Goal: Transaction & Acquisition: Book appointment/travel/reservation

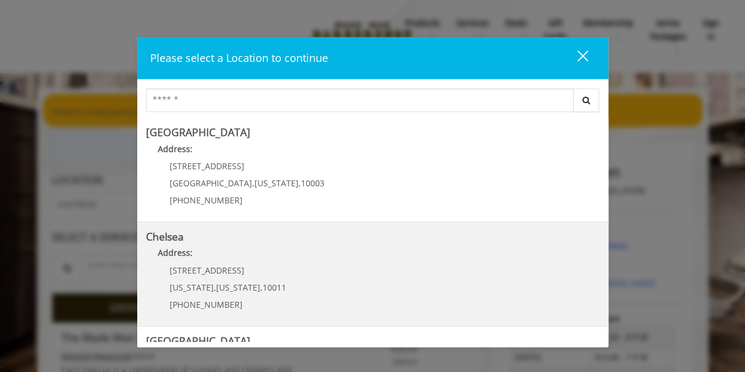
click at [221, 269] on span "[STREET_ADDRESS]" at bounding box center [207, 269] width 75 height 11
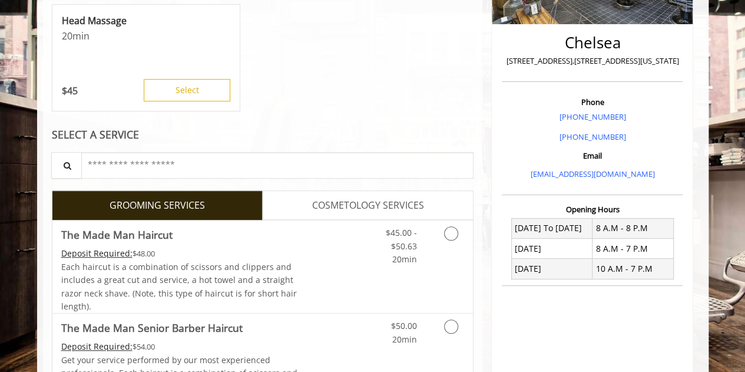
scroll to position [297, 0]
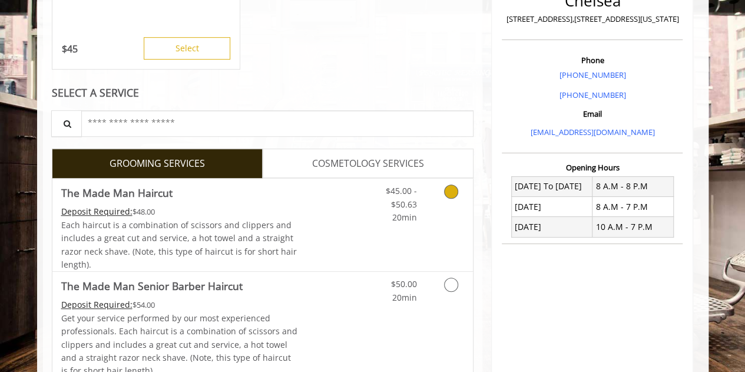
click at [405, 199] on span "$45.00 - $50.63" at bounding box center [400, 197] width 31 height 24
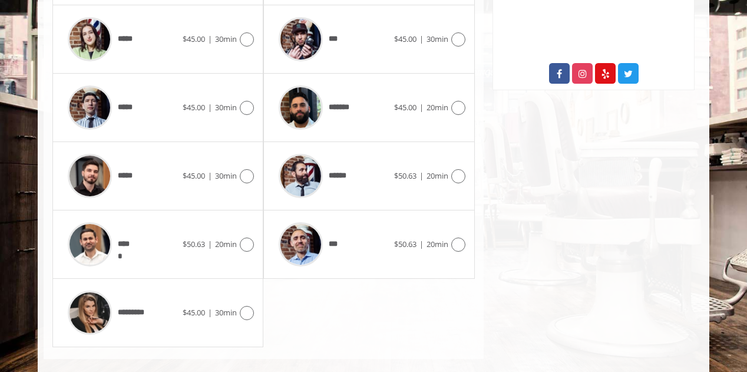
scroll to position [644, 0]
click at [138, 98] on div "*****" at bounding box center [122, 107] width 121 height 56
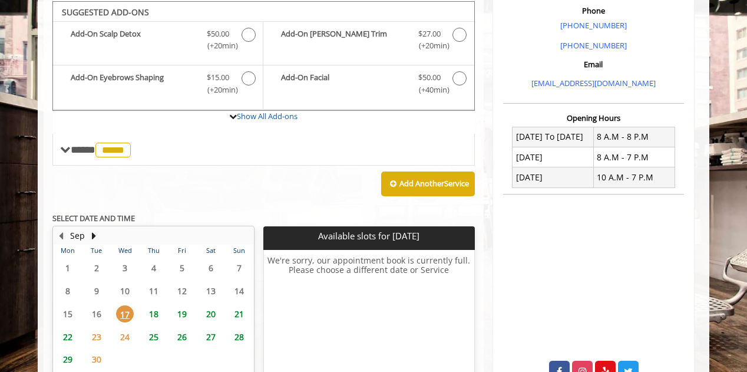
scroll to position [439, 0]
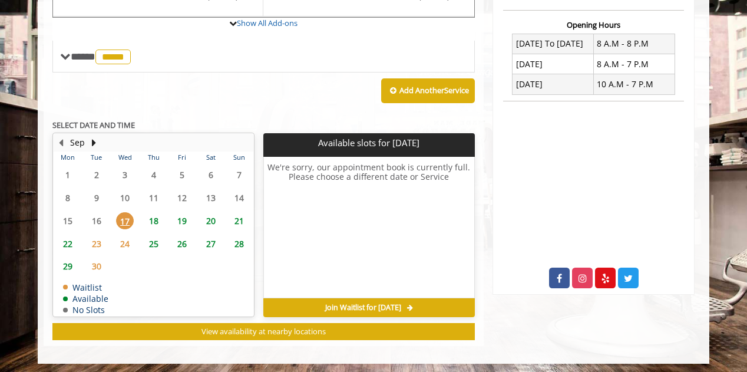
click at [160, 216] on span "18" at bounding box center [154, 220] width 18 height 17
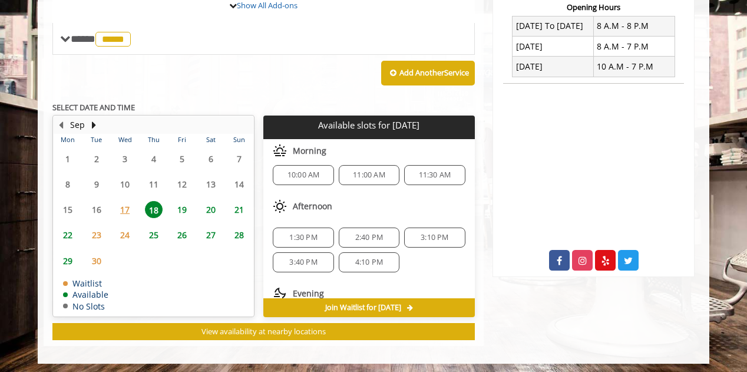
scroll to position [0, 0]
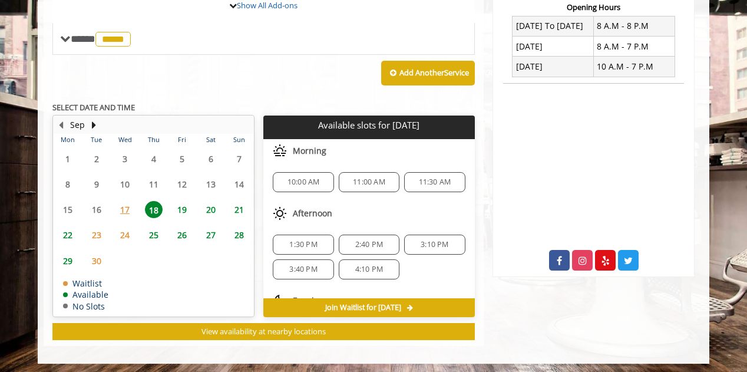
click at [312, 172] on div "10:00 AM" at bounding box center [303, 182] width 61 height 20
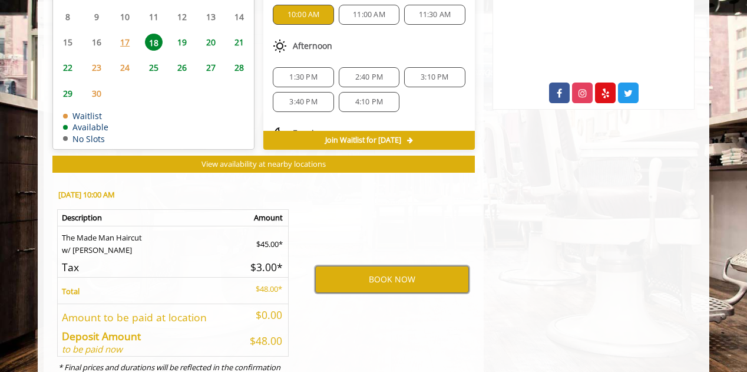
scroll to position [669, 0]
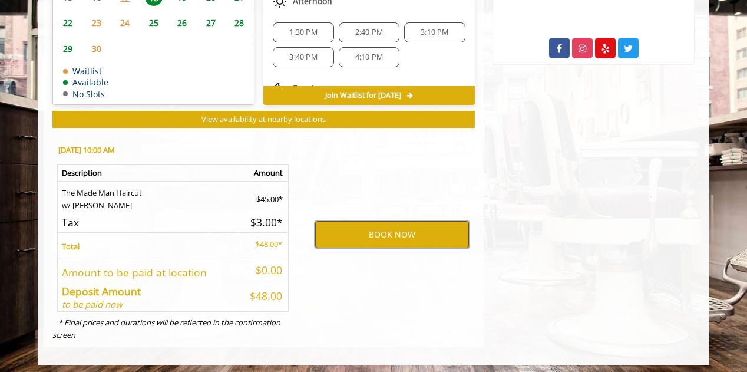
click at [342, 226] on button "BOOK NOW" at bounding box center [392, 234] width 154 height 27
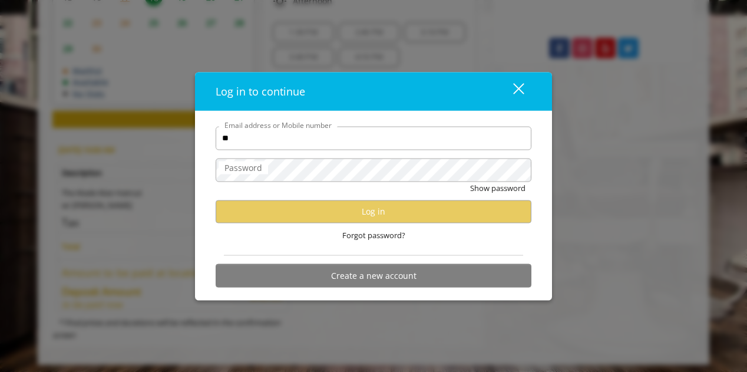
click at [249, 144] on input "**" at bounding box center [374, 138] width 316 height 24
type input "**********"
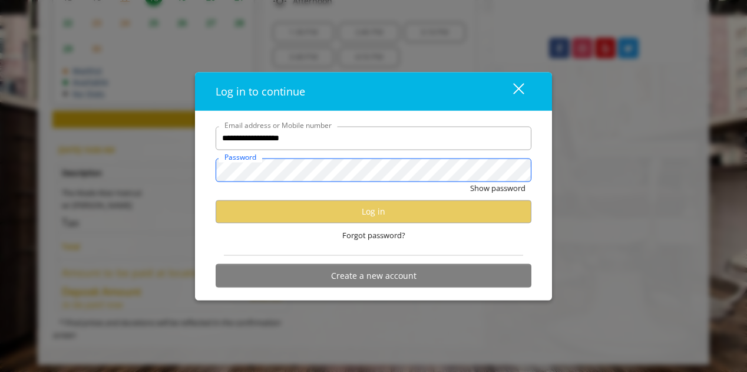
scroll to position [0, 0]
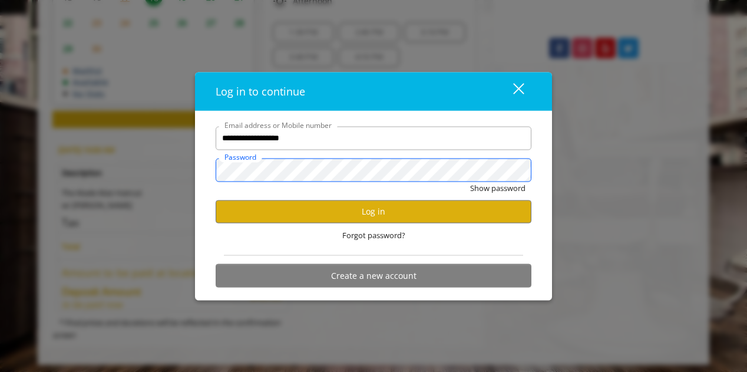
click at [470, 181] on button "Show password" at bounding box center [497, 187] width 55 height 12
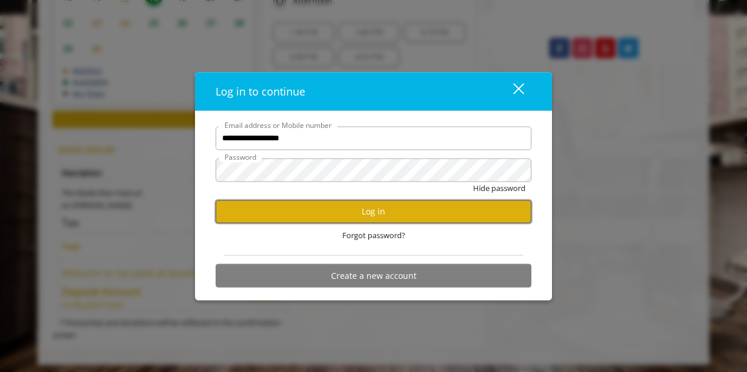
click at [320, 211] on button "Log in" at bounding box center [374, 211] width 316 height 23
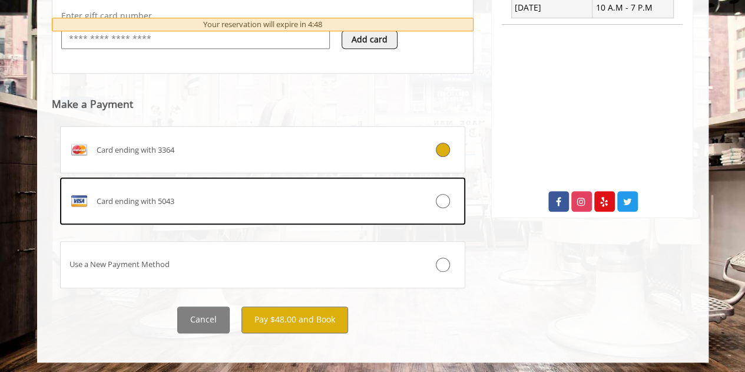
scroll to position [516, 0]
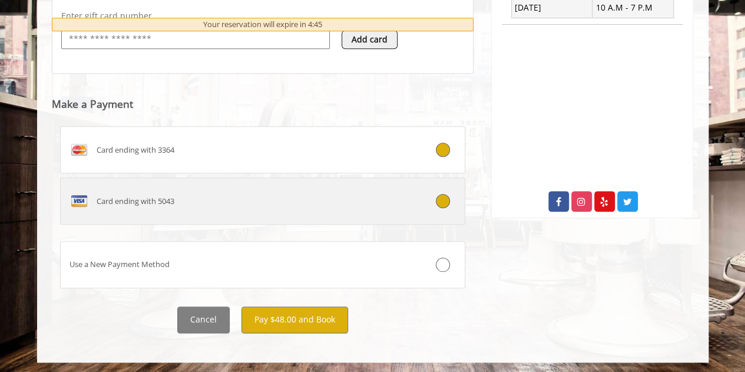
click at [126, 208] on div "Card ending with 5043" at bounding box center [229, 200] width 337 height 19
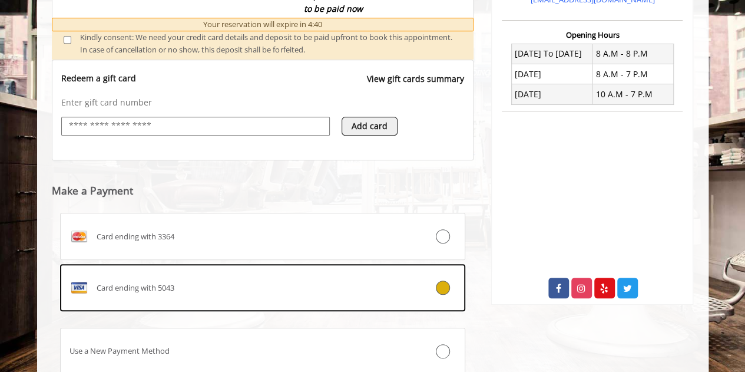
scroll to position [462, 0]
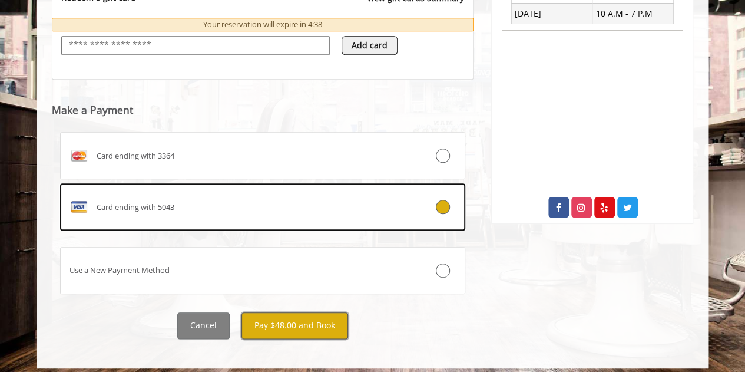
click at [282, 324] on button "Pay $48.00 and Book" at bounding box center [294, 325] width 107 height 26
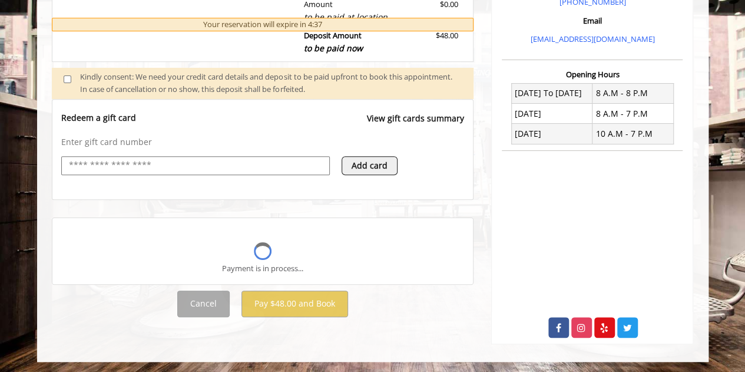
scroll to position [510, 0]
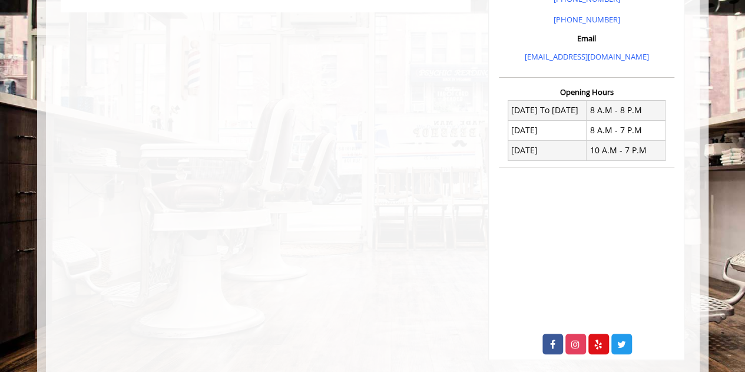
scroll to position [358, 0]
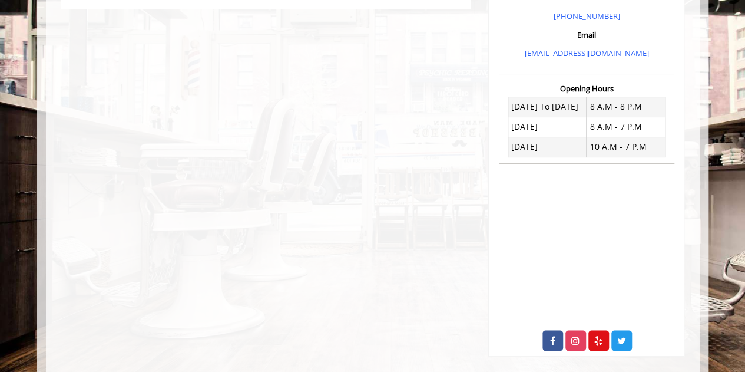
click at [333, 256] on div "**********" at bounding box center [266, 46] width 428 height 621
